Goal: Task Accomplishment & Management: Use online tool/utility

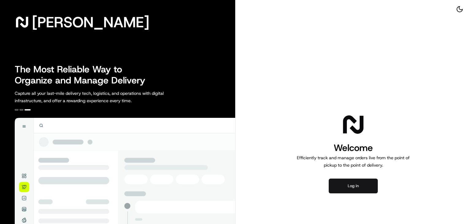
click at [366, 183] on button "Log in" at bounding box center [353, 185] width 49 height 15
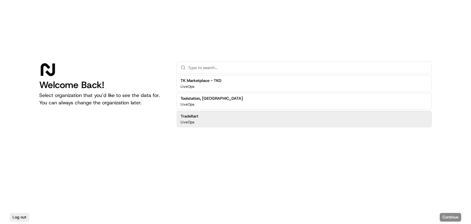
click at [202, 118] on div "TradeKart LiveOps" at bounding box center [304, 119] width 255 height 17
click at [455, 215] on button "Continue" at bounding box center [450, 217] width 21 height 9
